Goal: Find contact information: Find contact information

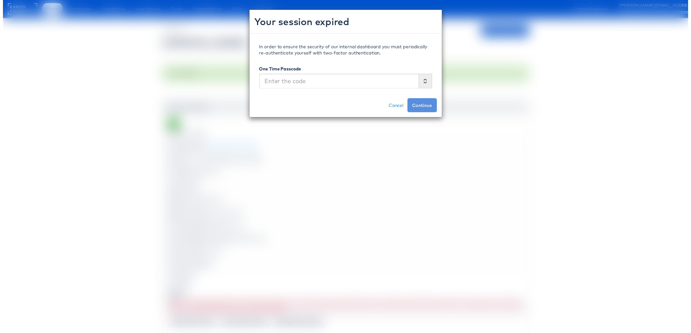
scroll to position [152, 0]
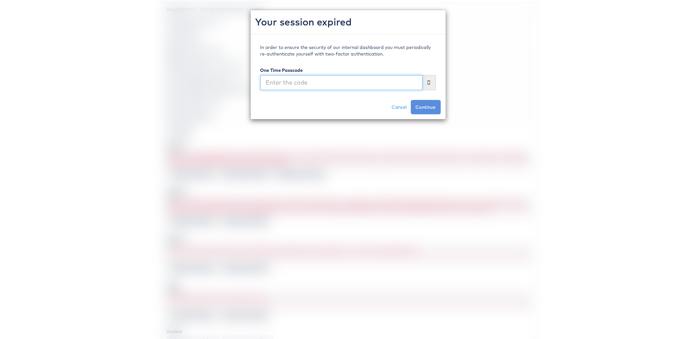
click at [367, 83] on input "text" at bounding box center [342, 82] width 162 height 15
type input "758813"
click at [411, 100] on button "Continue" at bounding box center [426, 107] width 30 height 14
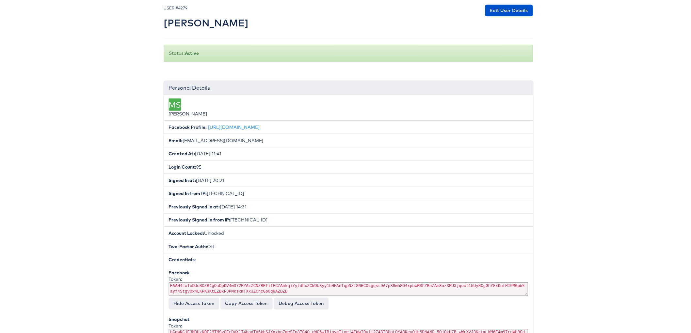
scroll to position [0, 0]
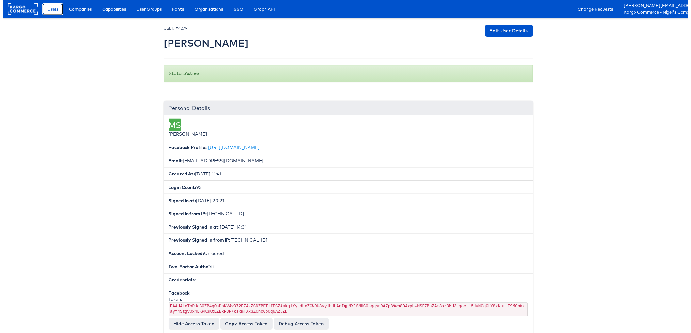
click at [47, 10] on span "Users" at bounding box center [50, 9] width 11 height 7
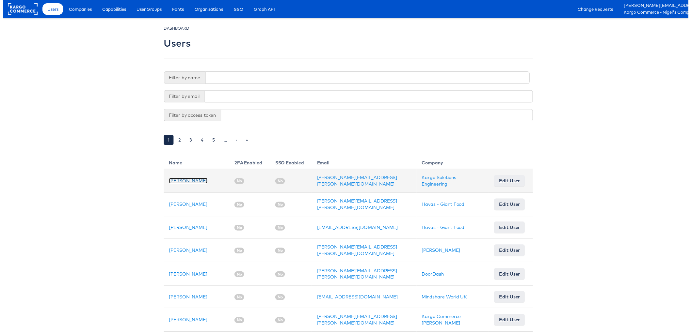
click at [178, 183] on link "[PERSON_NAME]" at bounding box center [187, 183] width 39 height 6
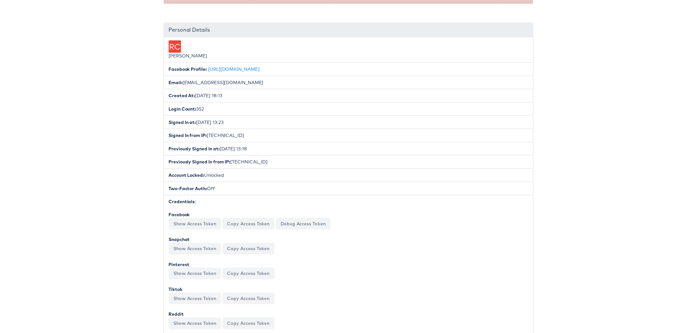
scroll to position [70, 0]
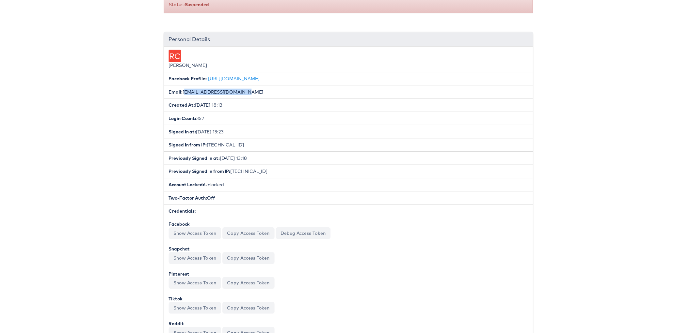
drag, startPoint x: 180, startPoint y: 90, endPoint x: 236, endPoint y: 91, distance: 56.2
click at [236, 91] on li "Email: rajesh.chetla@kargo.com" at bounding box center [348, 93] width 372 height 14
copy li "rajesh.chetla@kargo.com"
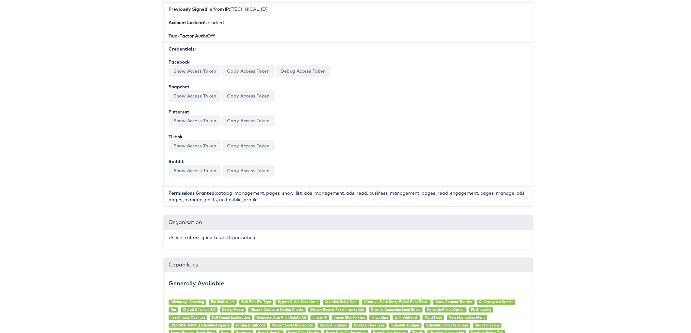
scroll to position [181, 0]
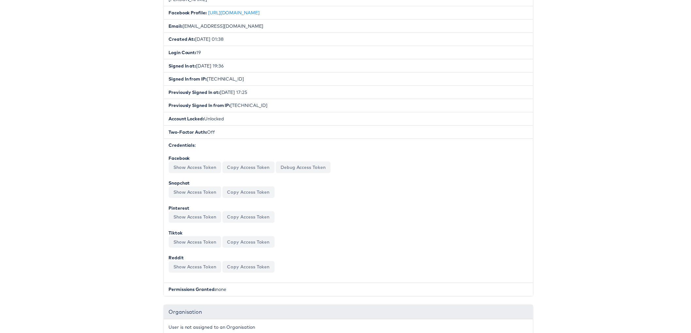
scroll to position [56, 0]
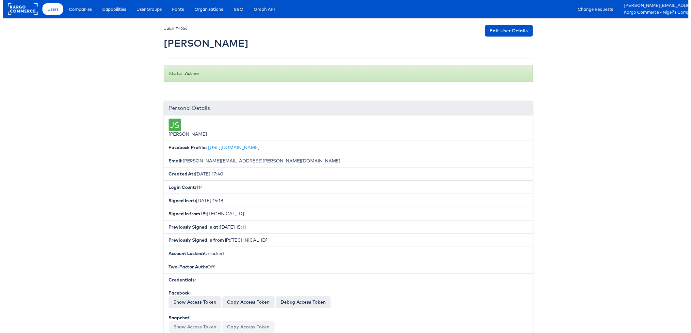
scroll to position [67, 0]
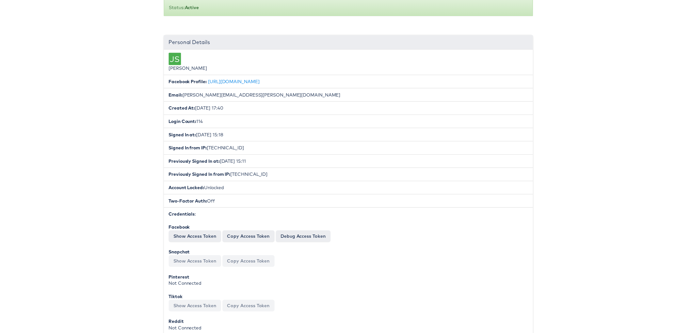
click at [180, 228] on div "Facebook Token: EAAH4LxToDUcBOZBvwVRUb3gxA5ovAW1qcptdqC9rZAlrJ3T8OMCbpyIC2L1bYx…" at bounding box center [348, 235] width 362 height 18
click at [180, 232] on button "Show Access Token" at bounding box center [193, 238] width 53 height 12
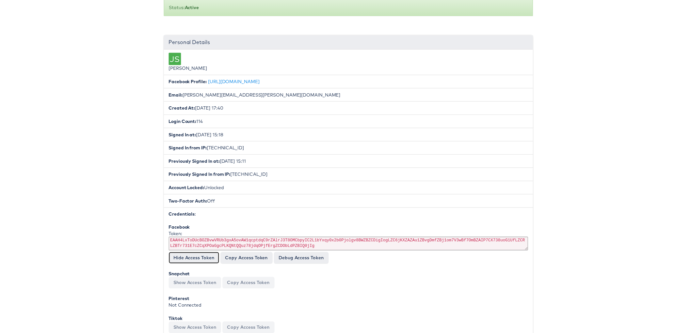
scroll to position [0, 0]
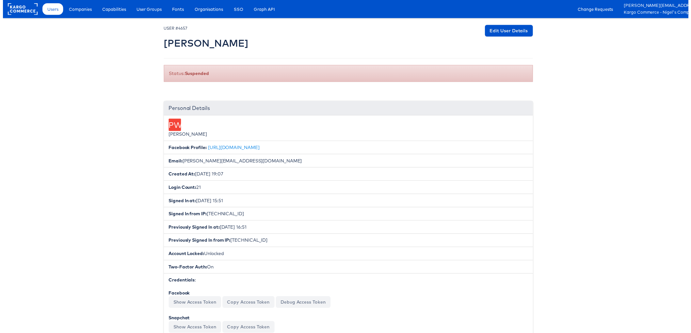
scroll to position [4, 0]
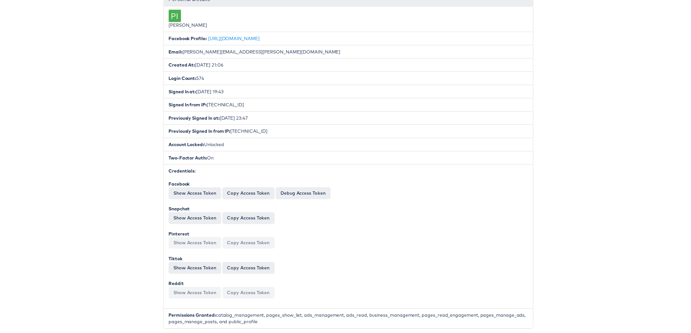
scroll to position [151, 0]
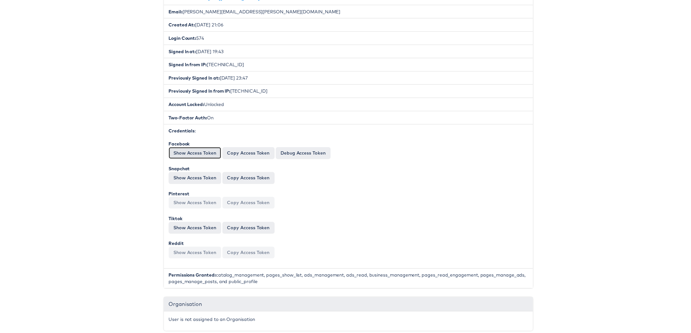
click at [172, 152] on button "Show Access Token" at bounding box center [193, 155] width 53 height 12
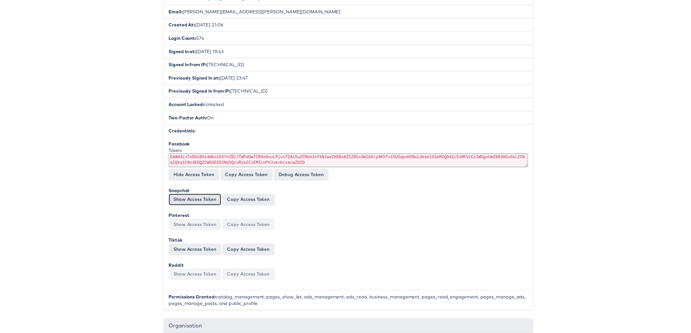
click at [178, 198] on button "Show Access Token" at bounding box center [193, 202] width 53 height 12
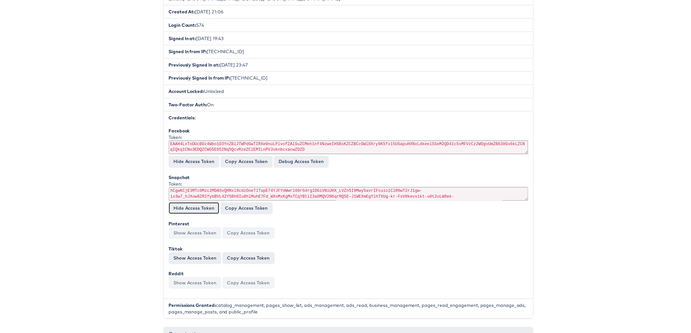
scroll to position [193, 0]
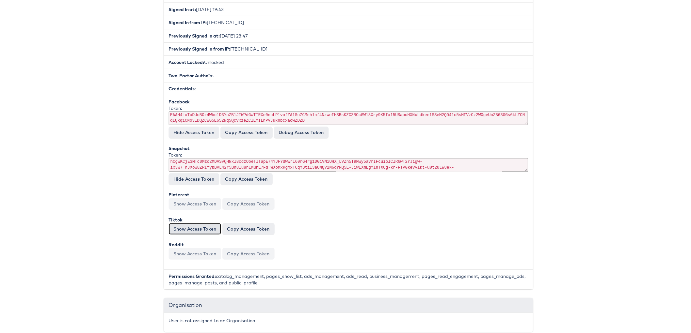
click at [183, 226] on button "Show Access Token" at bounding box center [193, 231] width 53 height 12
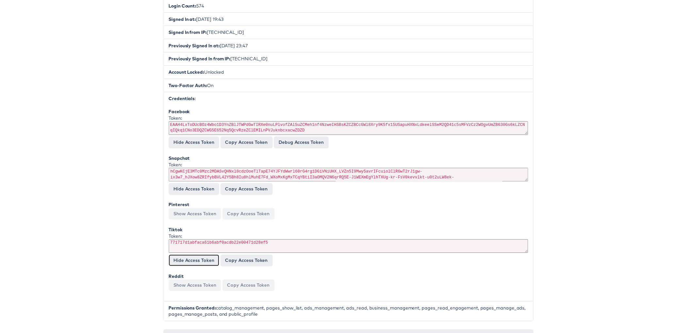
scroll to position [32, 0]
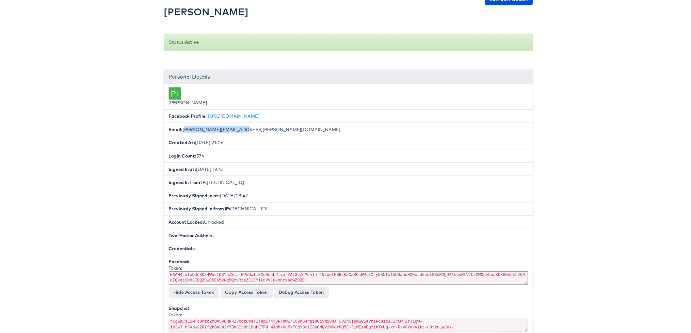
drag, startPoint x: 236, startPoint y: 129, endPoint x: 180, endPoint y: 130, distance: 56.2
click at [180, 130] on li "Email: [PERSON_NAME][EMAIL_ADDRESS][PERSON_NAME][DOMAIN_NAME]" at bounding box center [348, 131] width 372 height 14
copy li "[PERSON_NAME][EMAIL_ADDRESS][PERSON_NAME][DOMAIN_NAME]"
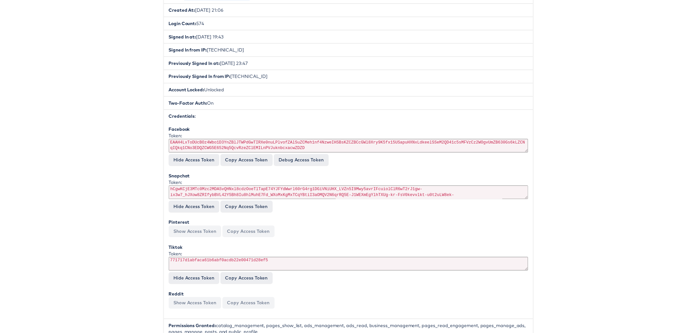
scroll to position [224, 0]
